Goal: Information Seeking & Learning: Find contact information

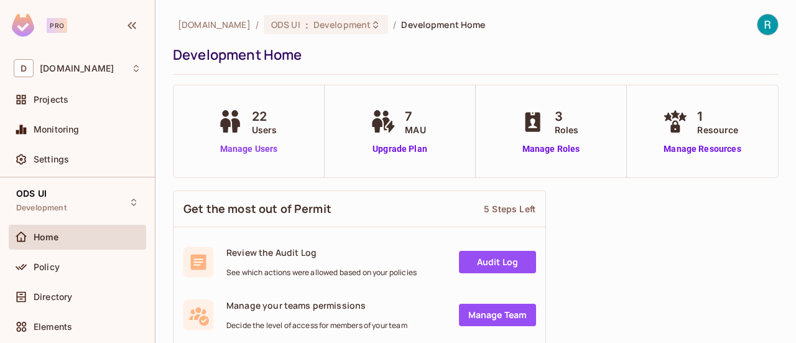
click at [239, 149] on link "Manage Users" at bounding box center [249, 148] width 69 height 13
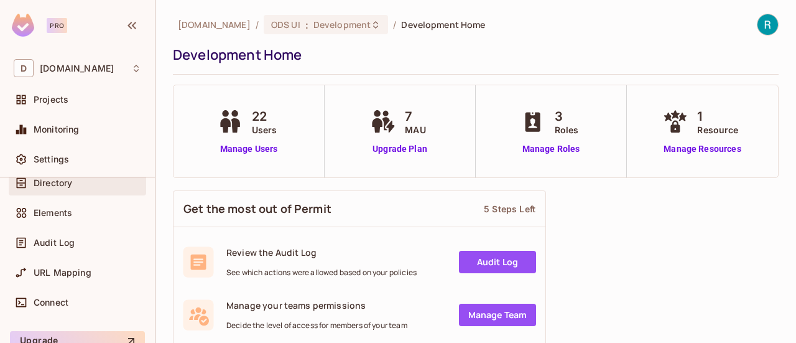
scroll to position [167, 0]
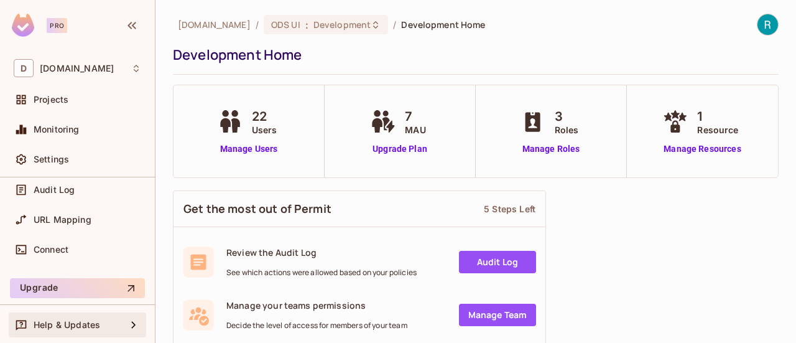
click at [71, 324] on span "Help & Updates" at bounding box center [67, 325] width 67 height 10
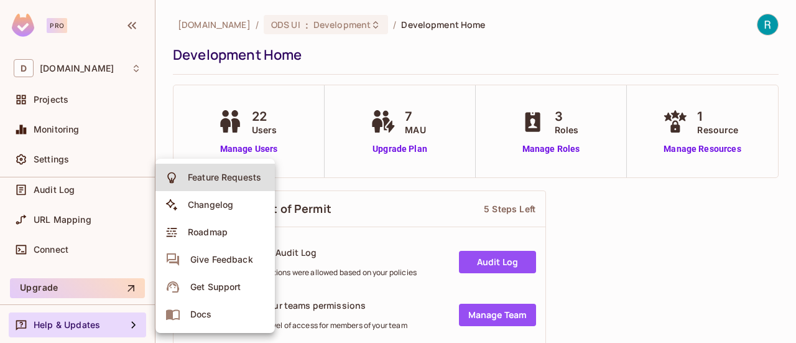
click at [220, 291] on div "Get Support" at bounding box center [215, 287] width 50 height 12
